Goal: Task Accomplishment & Management: Manage account settings

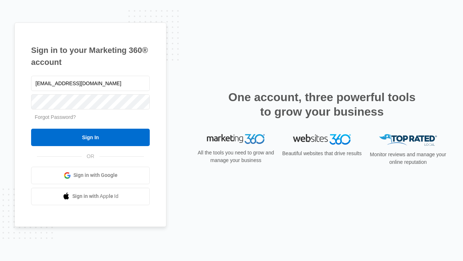
type input "[EMAIL_ADDRESS][DOMAIN_NAME]"
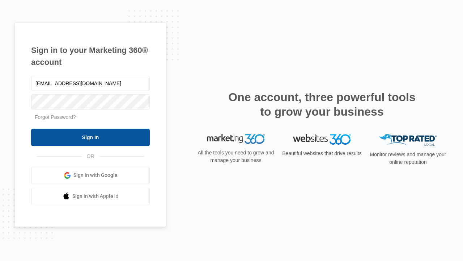
click at [90, 137] on input "Sign In" at bounding box center [90, 136] width 119 height 17
